Goal: Check status: Check status

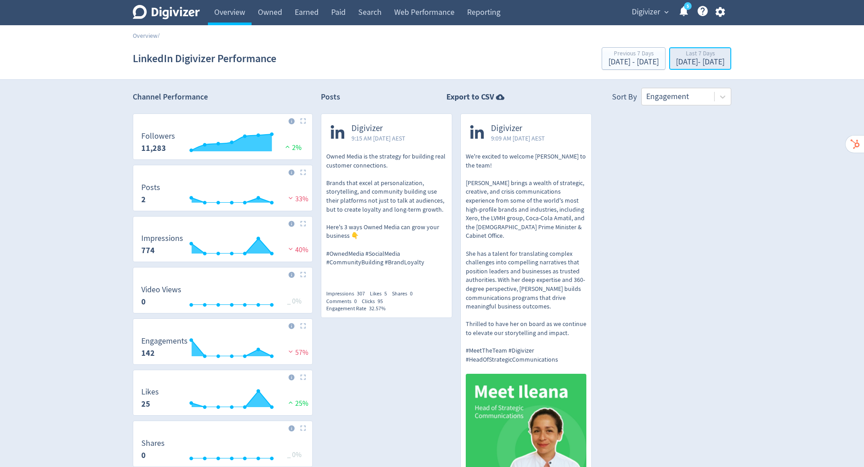
click at [672, 67] on div "Last 7 Days Sep 11, 2025 - Sep 17, 2025" at bounding box center [700, 59] width 57 height 18
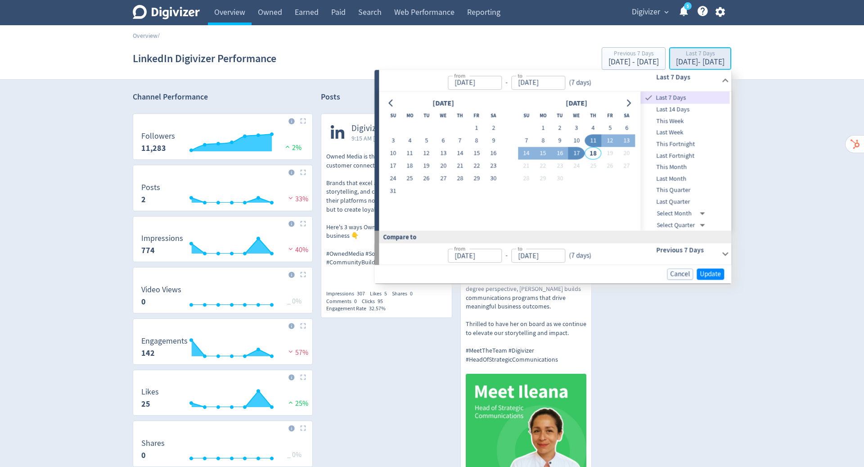
type input "Sep 11, 2025"
type input "Sep 17, 2025"
type input "Sep 04, 2025"
type input "Sep 10, 2025"
click at [577, 154] on button "17" at bounding box center [576, 153] width 17 height 13
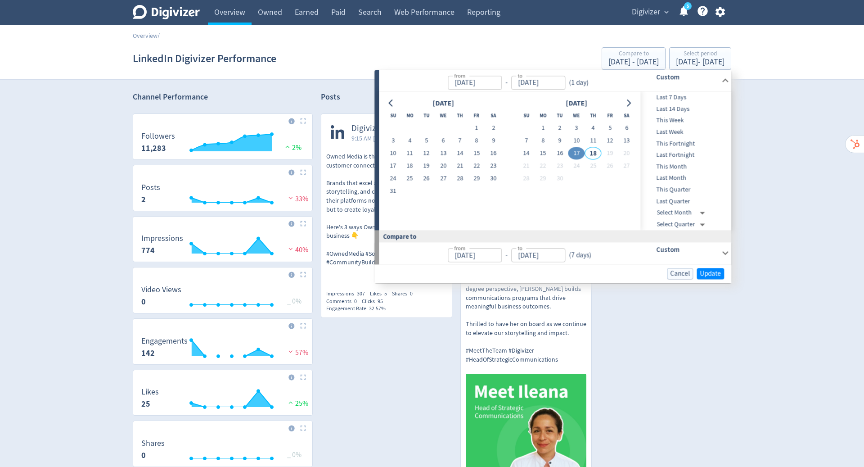
click at [411, 167] on button "18" at bounding box center [409, 166] width 17 height 13
type input "Aug 18, 2025"
click at [564, 152] on button "16" at bounding box center [559, 153] width 17 height 13
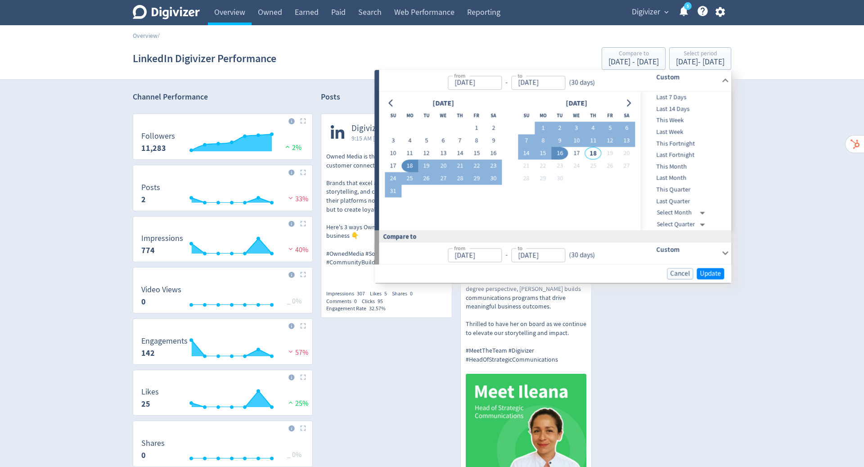
type input "[DATE]"
type input "Jul 19, 2025"
type input "[DATE]"
click at [712, 274] on span "Update" at bounding box center [710, 273] width 21 height 7
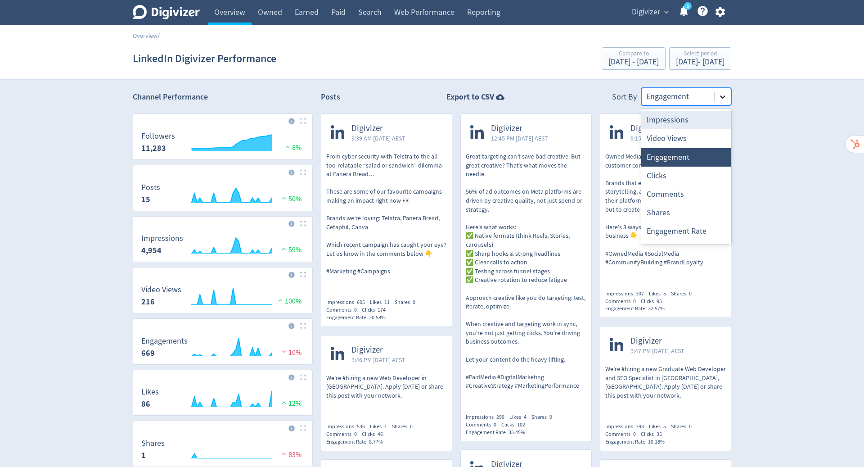
click at [726, 98] on icon at bounding box center [722, 96] width 9 height 9
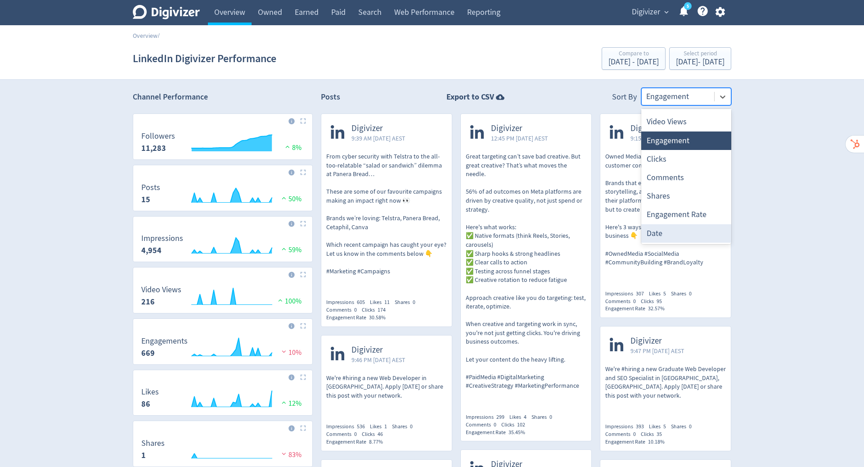
click at [676, 232] on div "Date" at bounding box center [686, 233] width 90 height 18
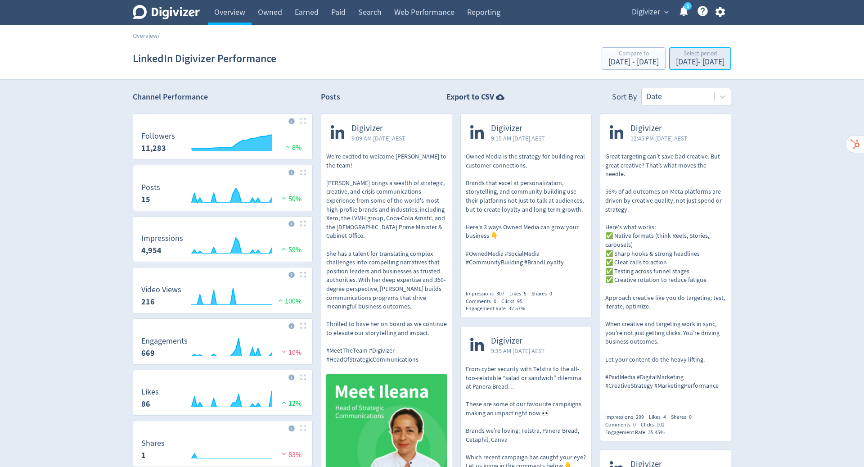
click at [676, 62] on div "Aug 18, 2025 - Sep 16, 2025" at bounding box center [700, 62] width 49 height 8
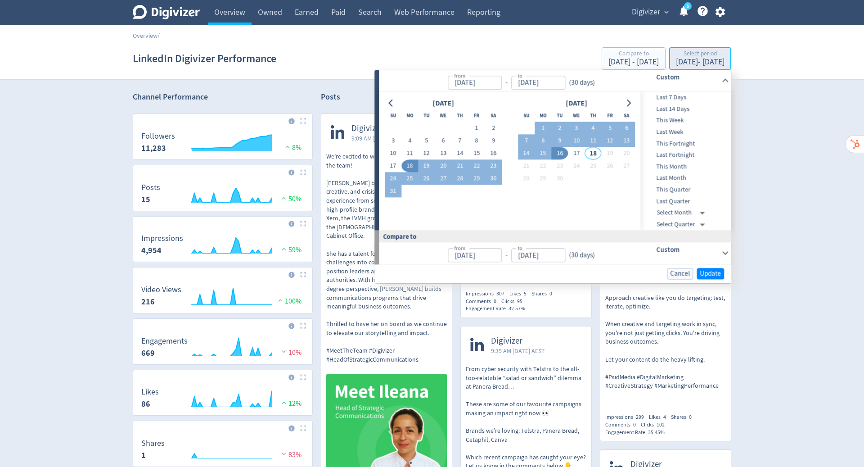
type input "Aug 18, 2025"
type input "[DATE]"
type input "Jul 19, 2025"
type input "[DATE]"
click at [499, 152] on button "16" at bounding box center [493, 153] width 17 height 13
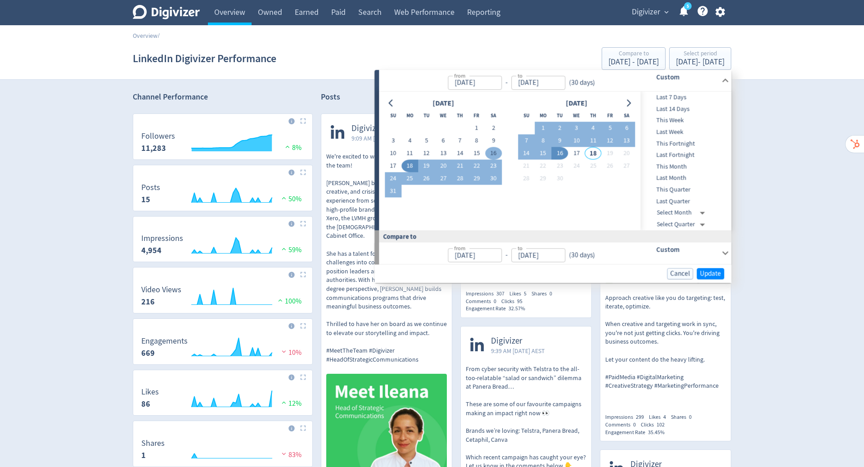
type input "[DATE]"
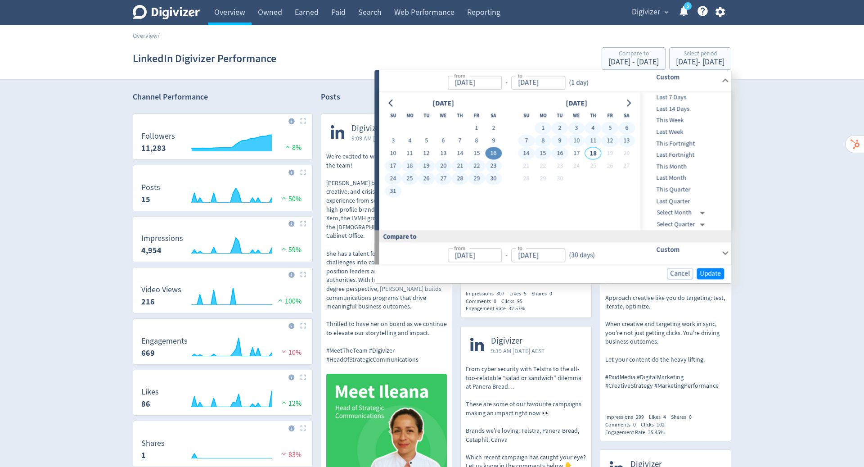
click at [562, 152] on button "16" at bounding box center [559, 153] width 17 height 13
type input "[DATE]"
type input "Jul 15, 2025"
type input "Aug 15, 2025"
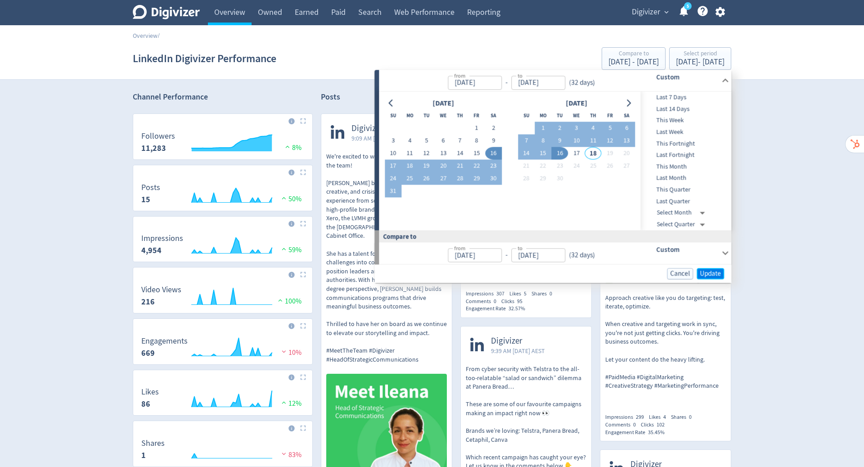
click at [709, 270] on span "Update" at bounding box center [710, 273] width 21 height 7
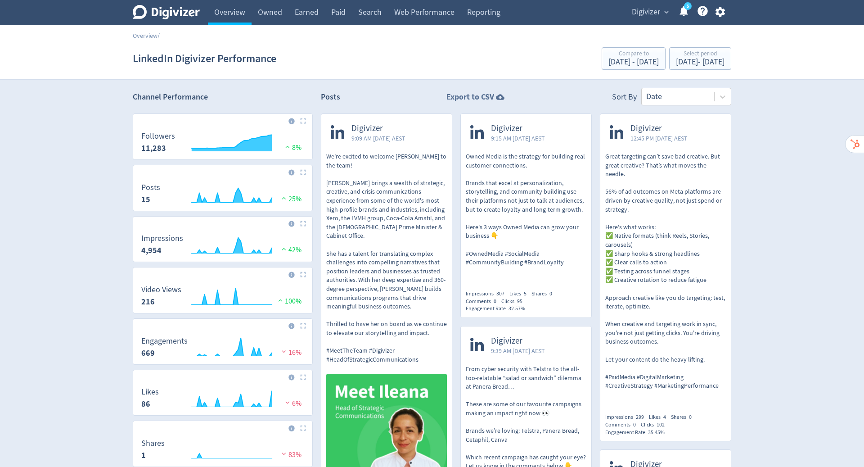
click at [499, 94] on icon at bounding box center [500, 97] width 9 height 6
